Goal: Task Accomplishment & Management: Manage account settings

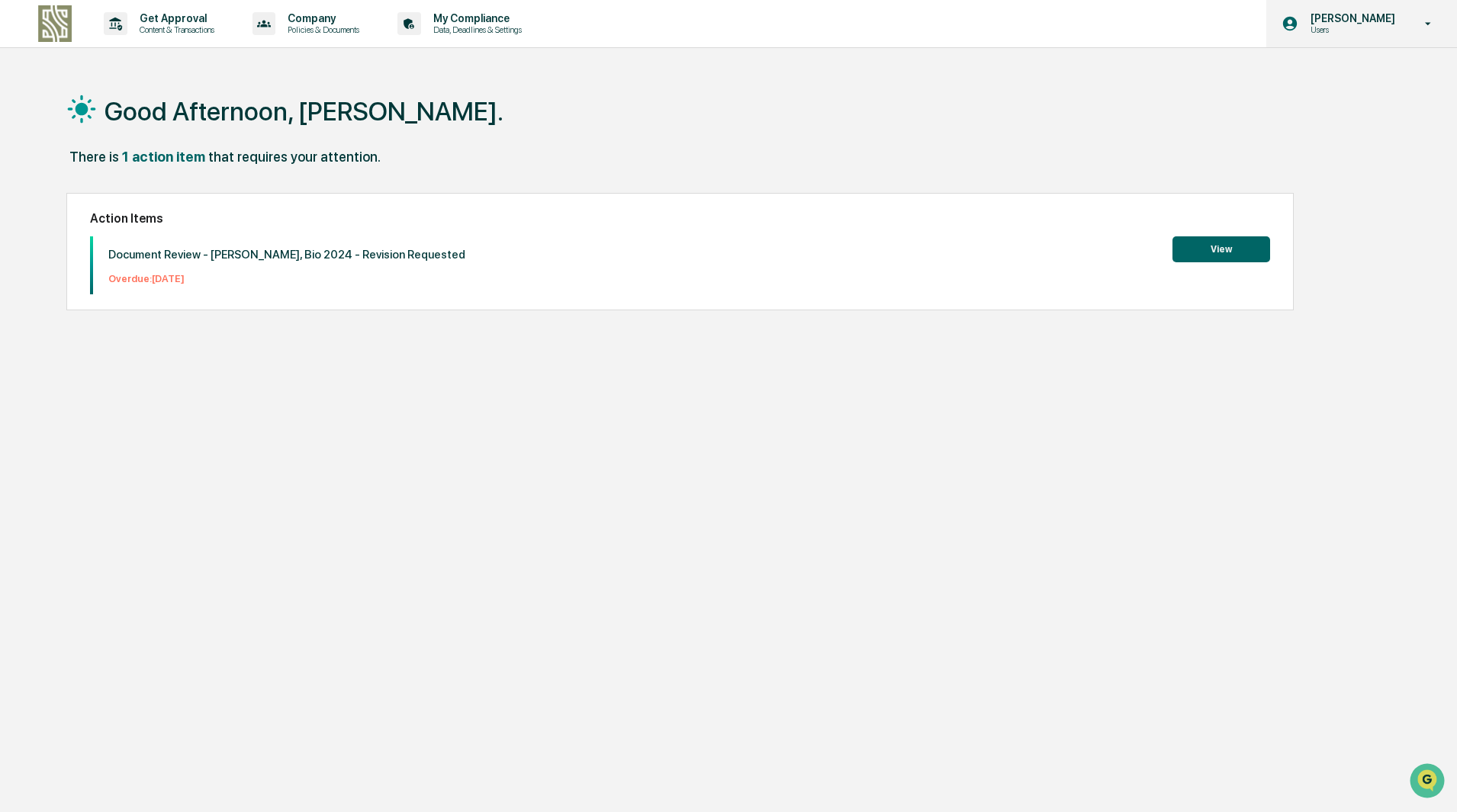
click at [1382, 21] on p "[PERSON_NAME]" at bounding box center [1351, 19] width 104 height 12
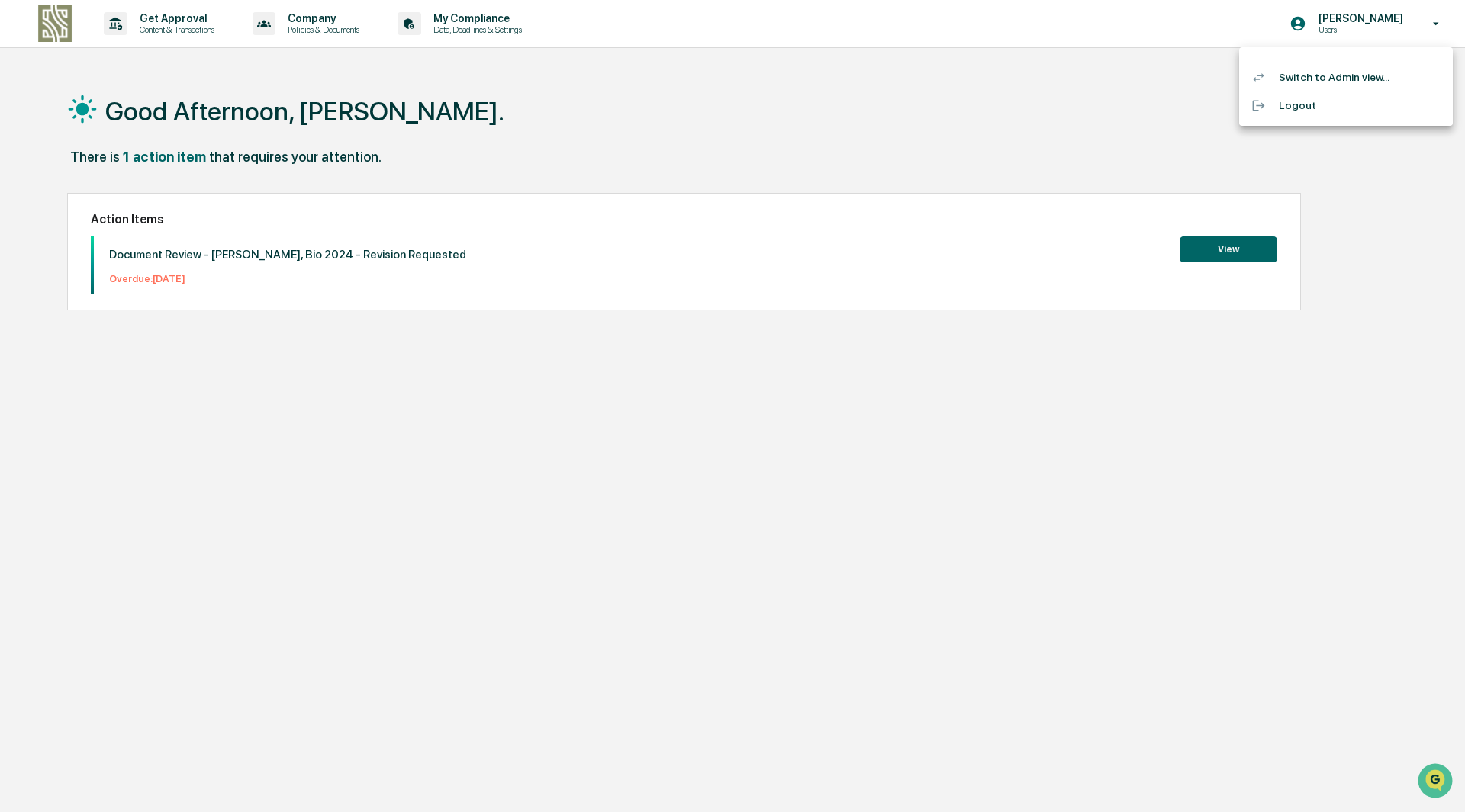
drag, startPoint x: 490, startPoint y: 19, endPoint x: 501, endPoint y: 21, distance: 11.2
click at [491, 19] on div at bounding box center [732, 406] width 1465 height 812
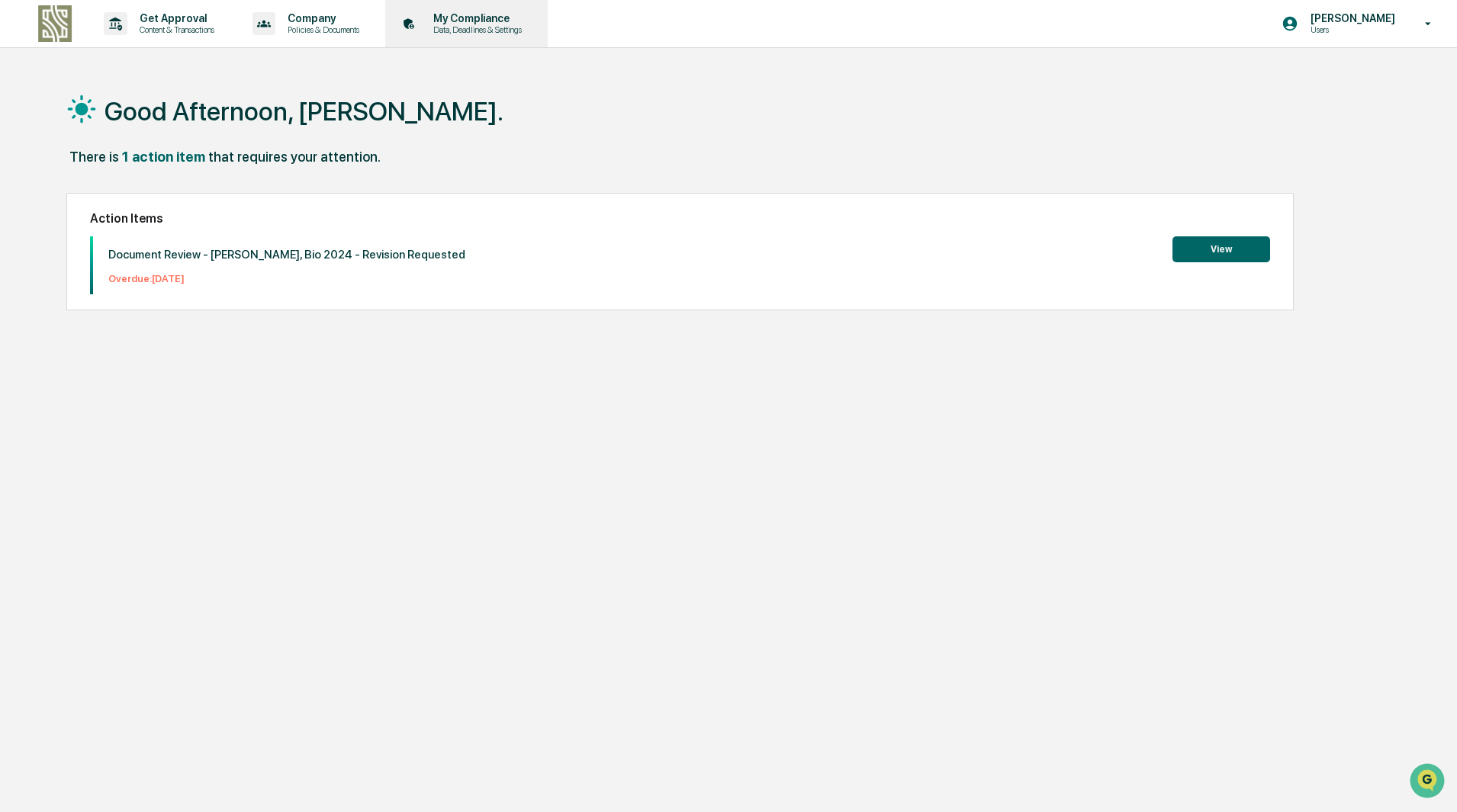
click at [460, 15] on p "My Compliance" at bounding box center [475, 19] width 108 height 12
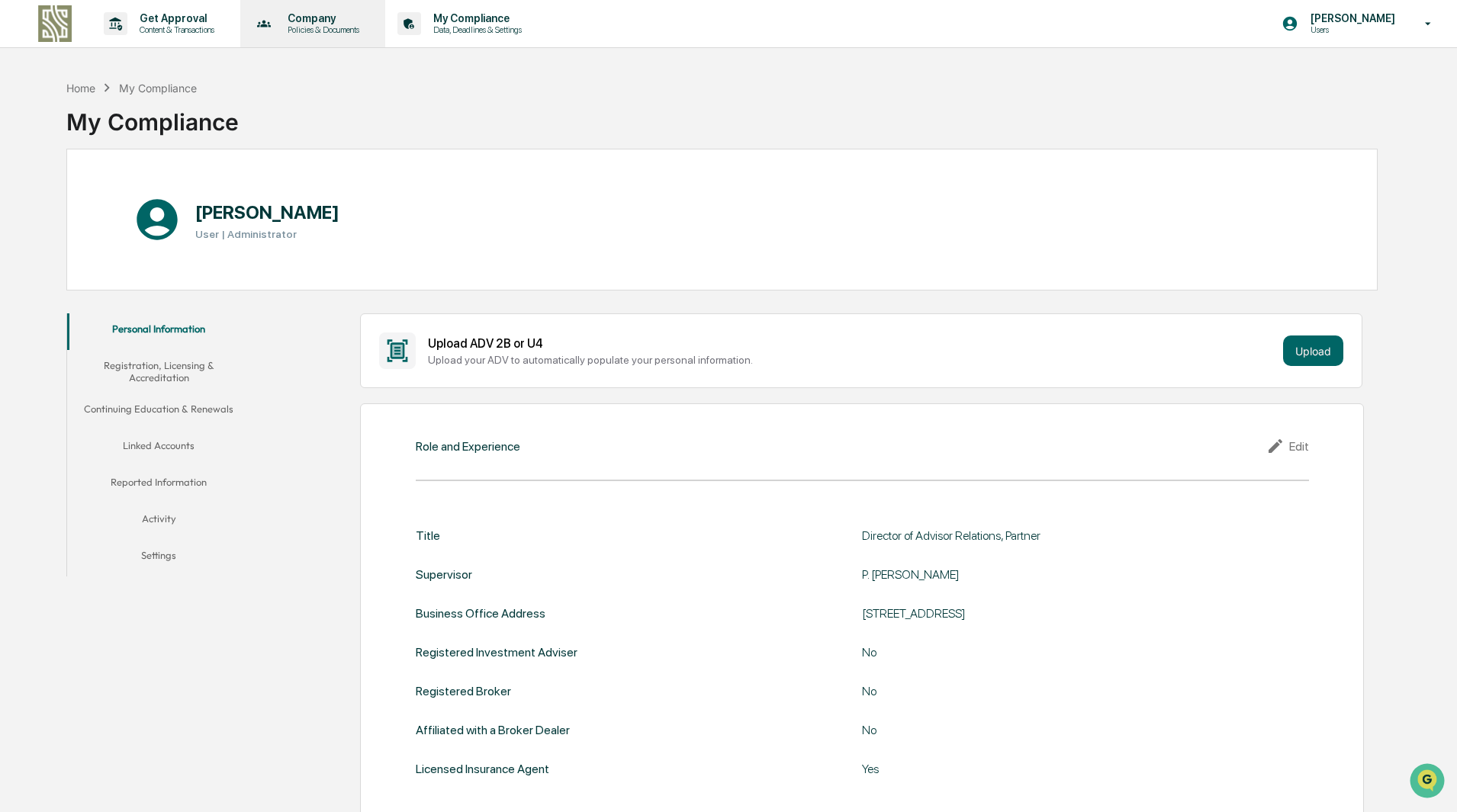
click at [321, 34] on p "Policies & Documents" at bounding box center [321, 29] width 92 height 11
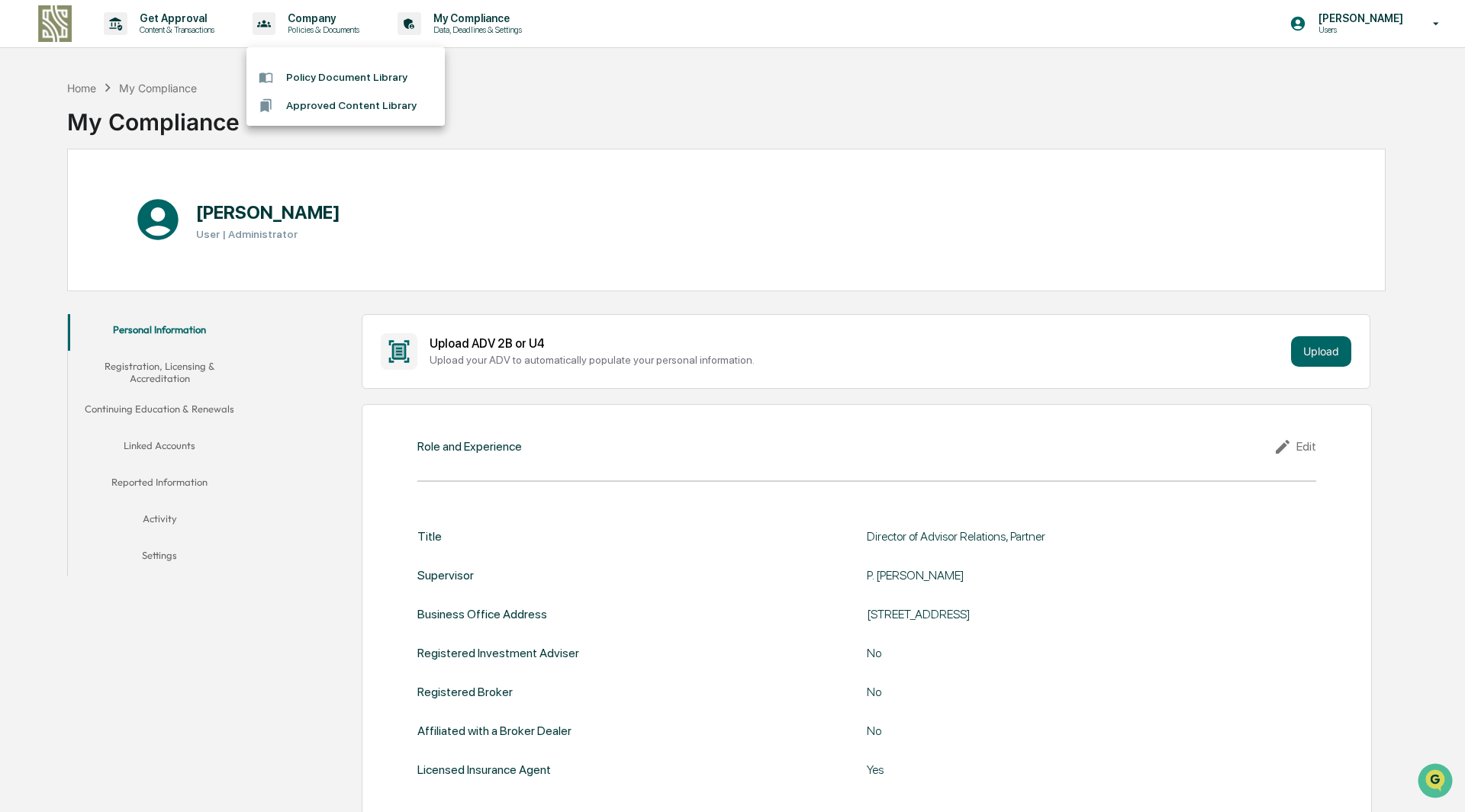
click at [197, 34] on div at bounding box center [732, 406] width 1465 height 812
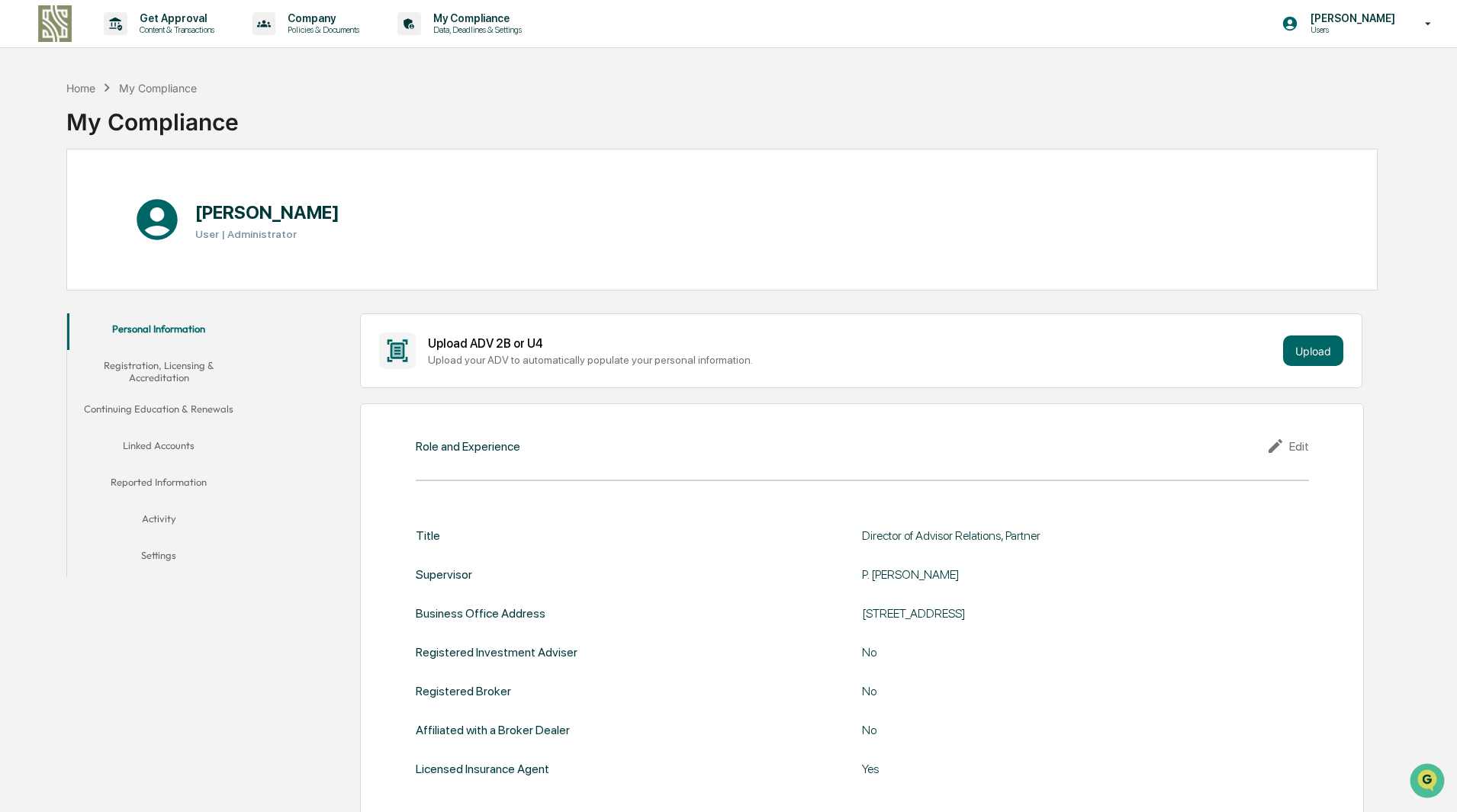
click at [197, 34] on p "Content & Transactions" at bounding box center [175, 29] width 95 height 11
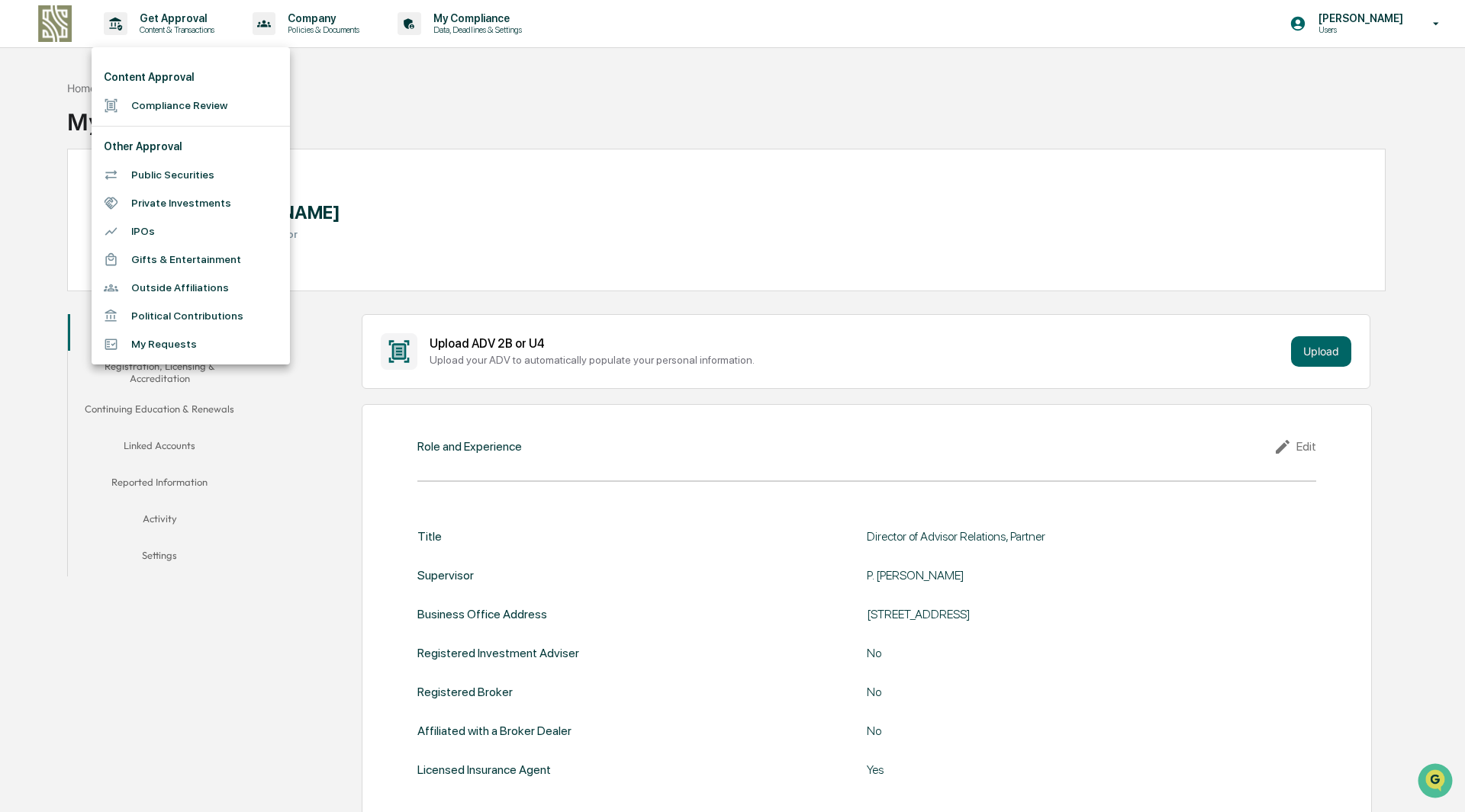
drag, startPoint x: 1109, startPoint y: 112, endPoint x: 1312, endPoint y: 59, distance: 209.8
click at [1116, 111] on div at bounding box center [732, 406] width 1465 height 812
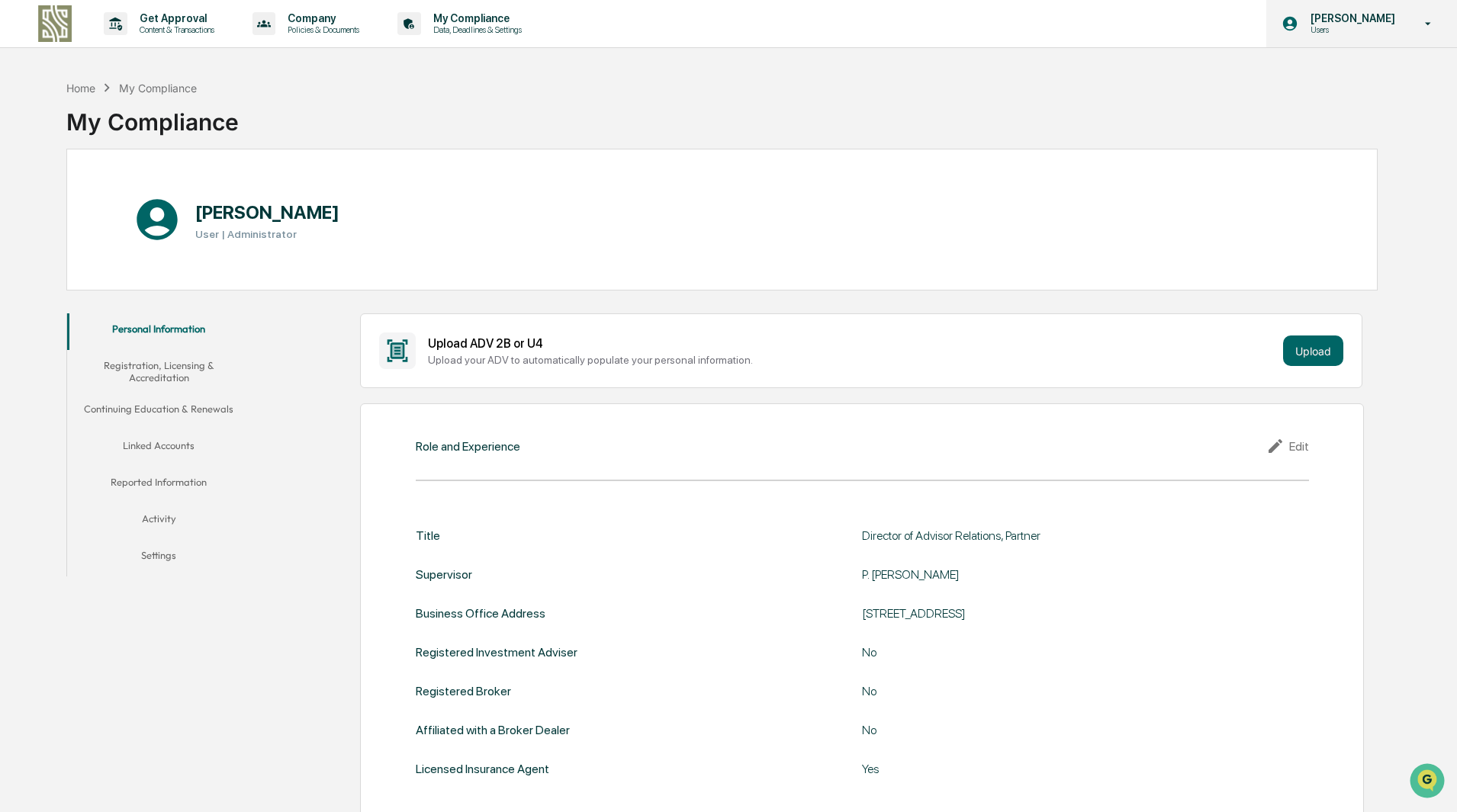
click at [1340, 26] on p "Users" at bounding box center [1351, 29] width 104 height 11
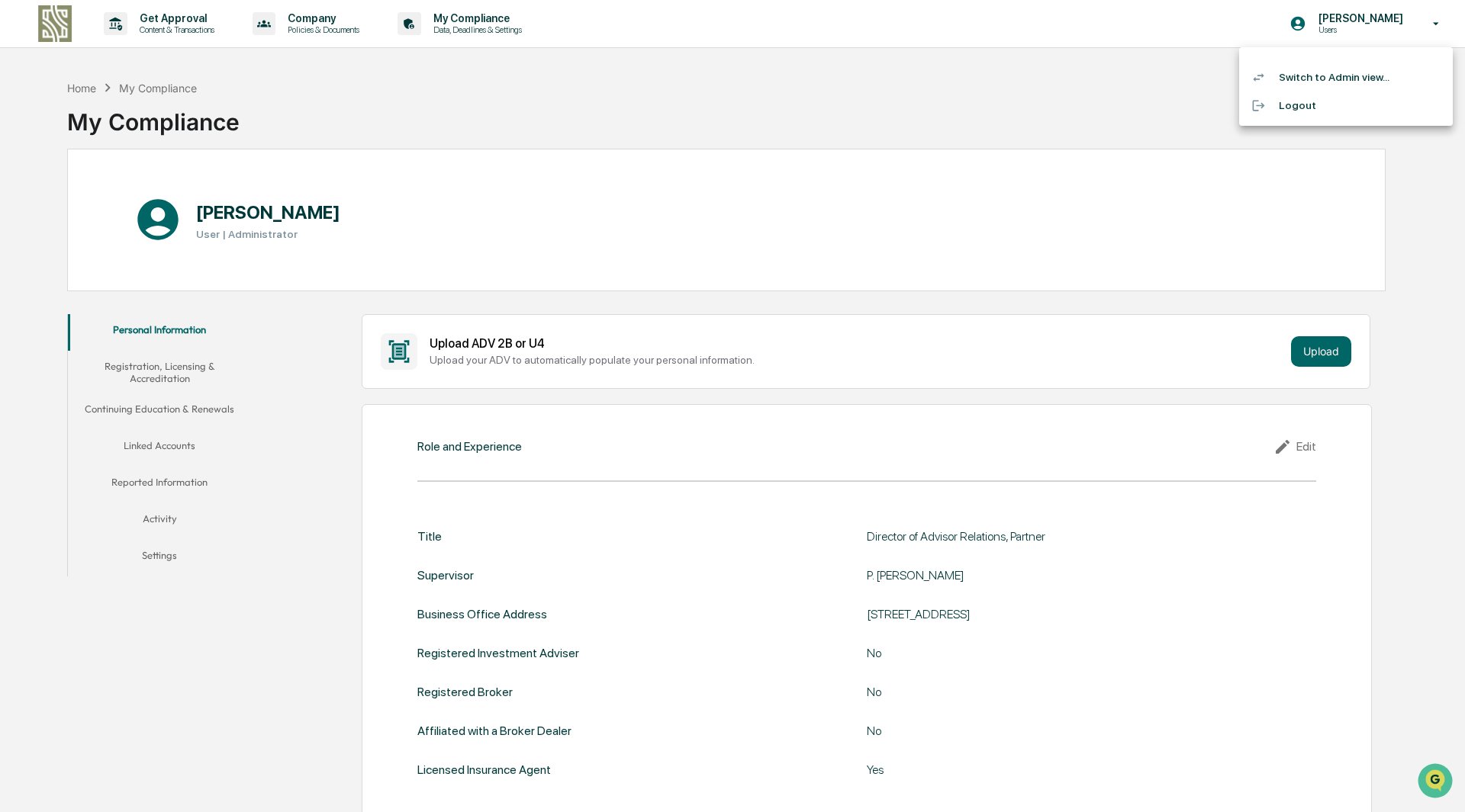
click at [1335, 72] on li "Switch to Admin view..." at bounding box center [1345, 78] width 213 height 29
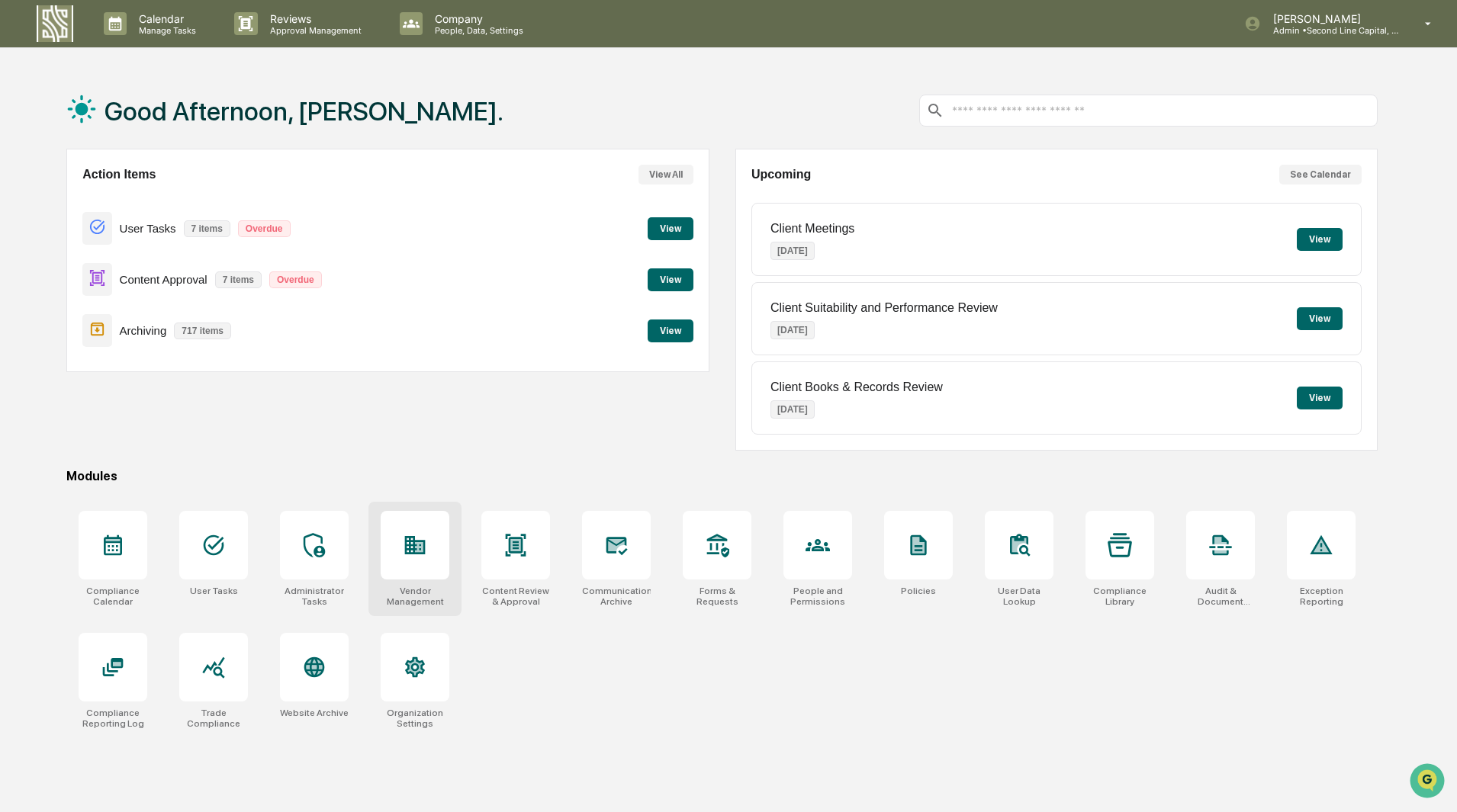
click at [430, 572] on div at bounding box center [414, 545] width 69 height 69
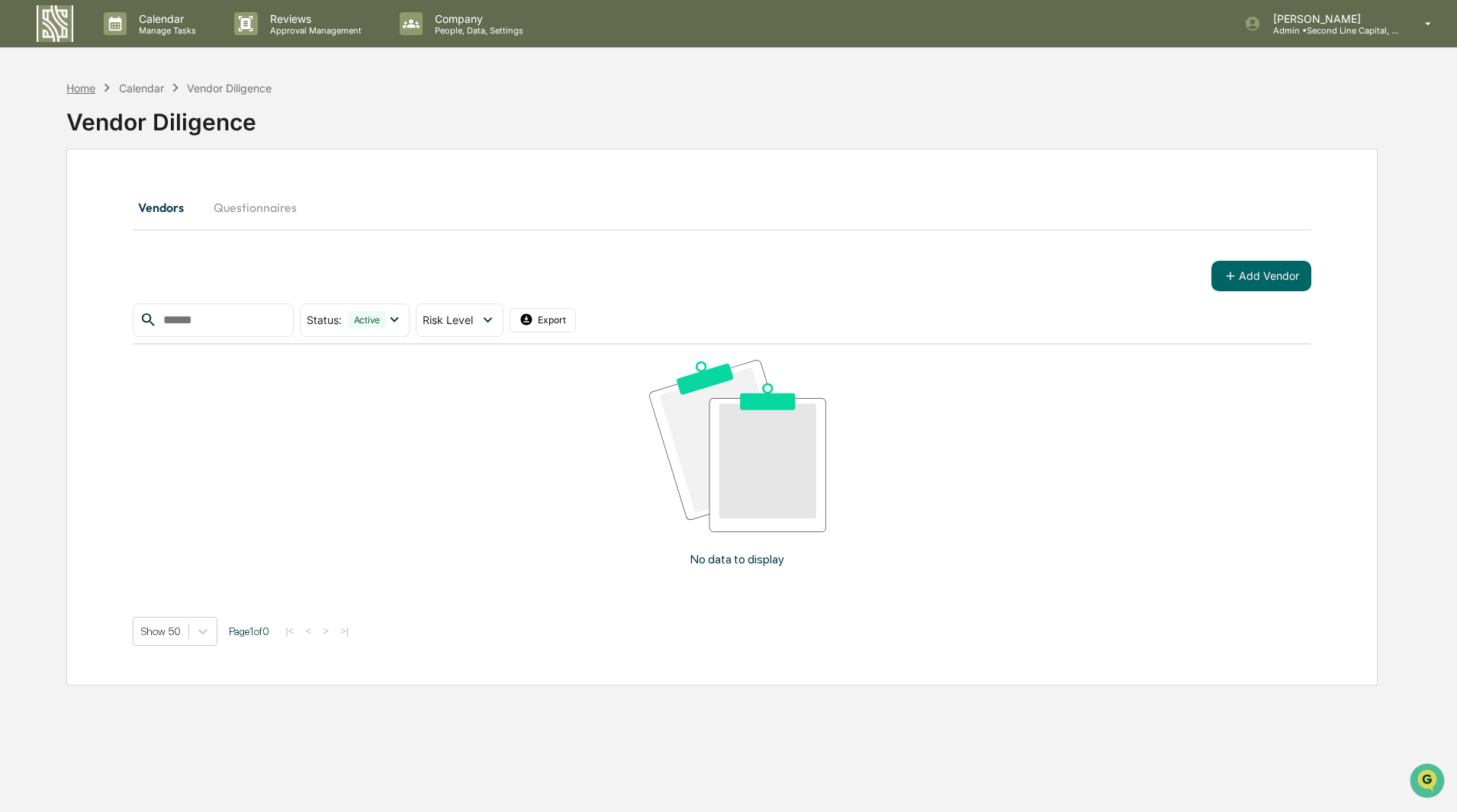
click at [91, 89] on div "Home" at bounding box center [80, 87] width 29 height 13
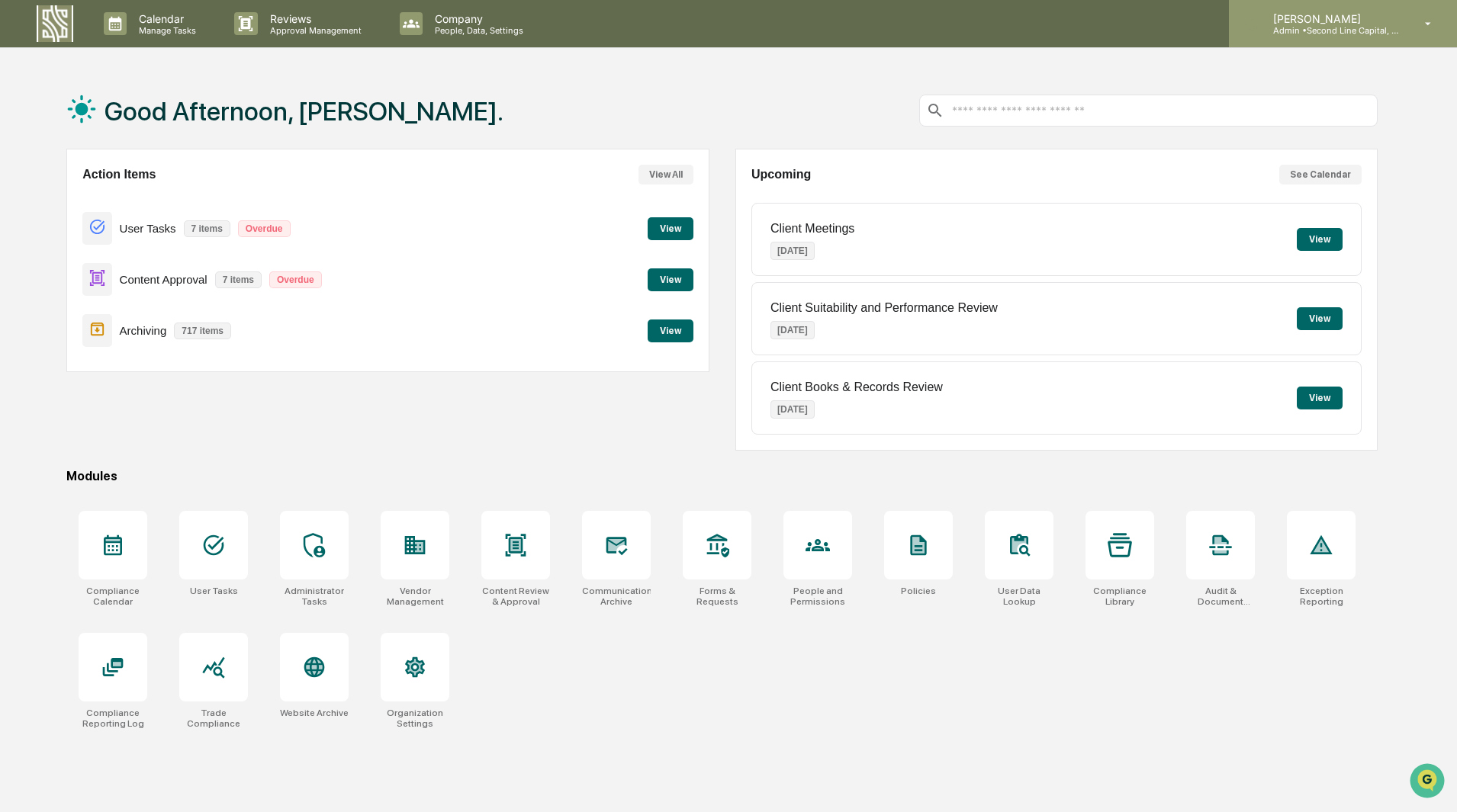
click at [1377, 27] on p "Admin • Second Line Capital, LLC" at bounding box center [1332, 30] width 142 height 11
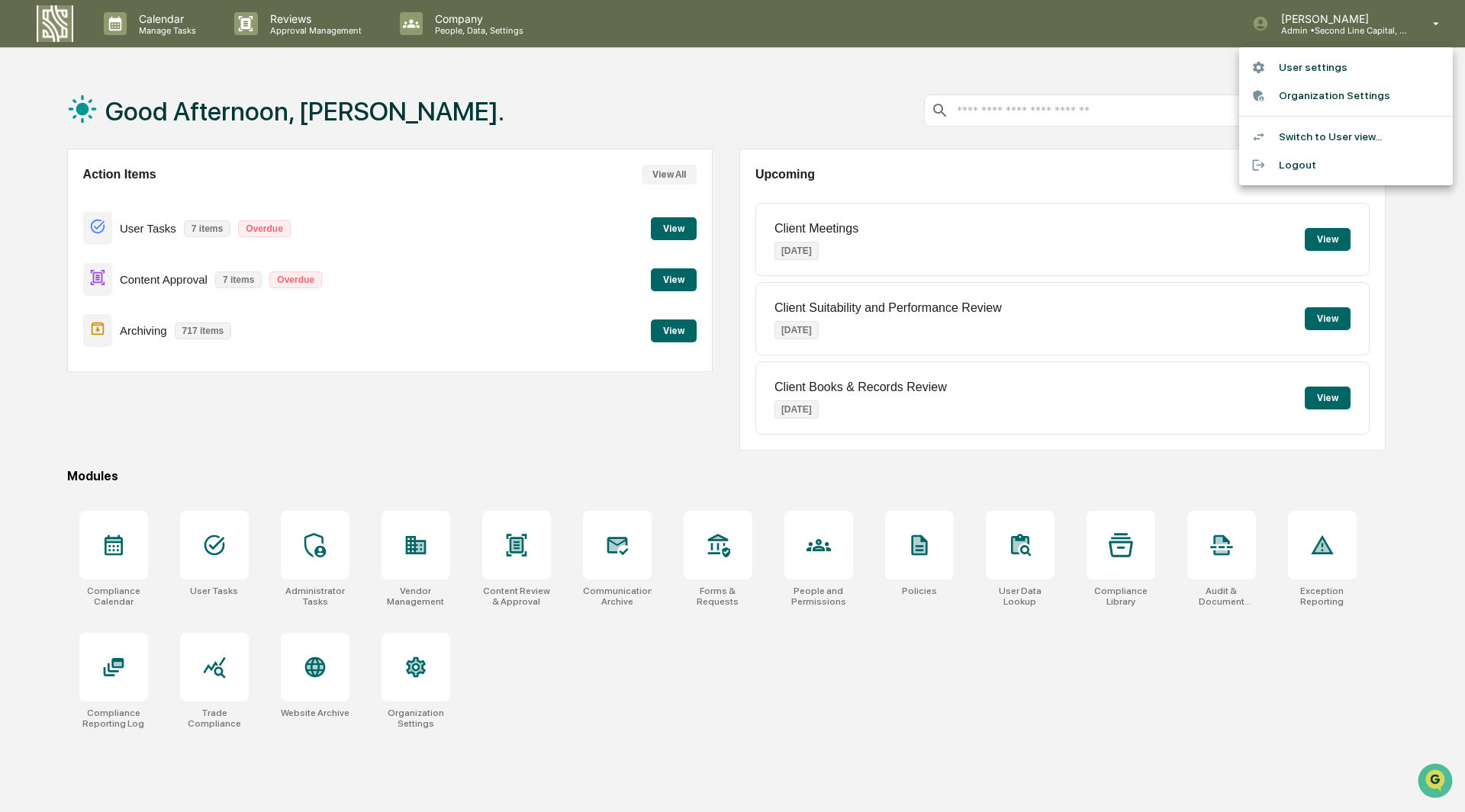
click at [1353, 95] on li "Organization Settings" at bounding box center [1345, 95] width 213 height 29
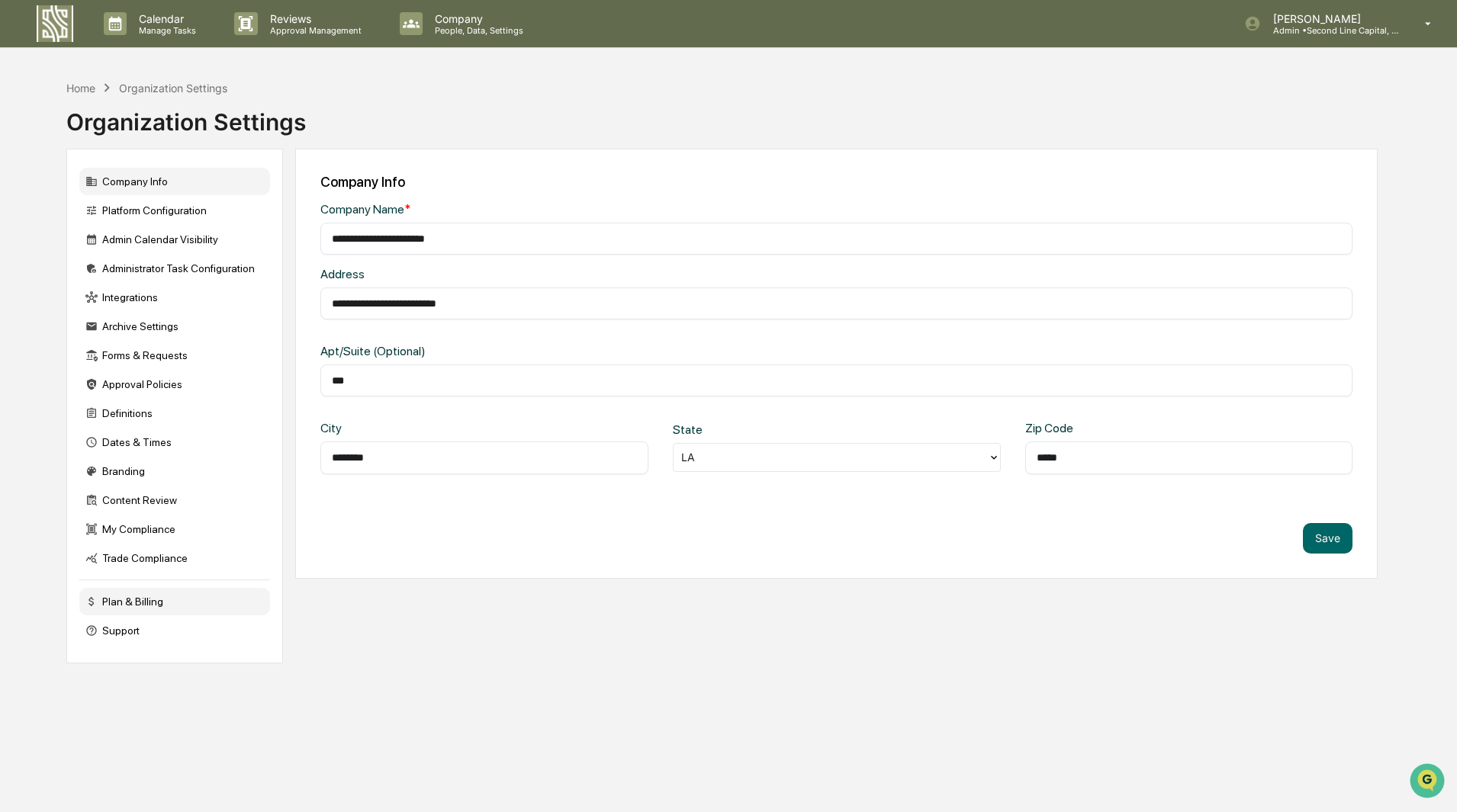
click at [159, 607] on div "Plan & Billing" at bounding box center [175, 601] width 191 height 28
